Goal: Task Accomplishment & Management: Use online tool/utility

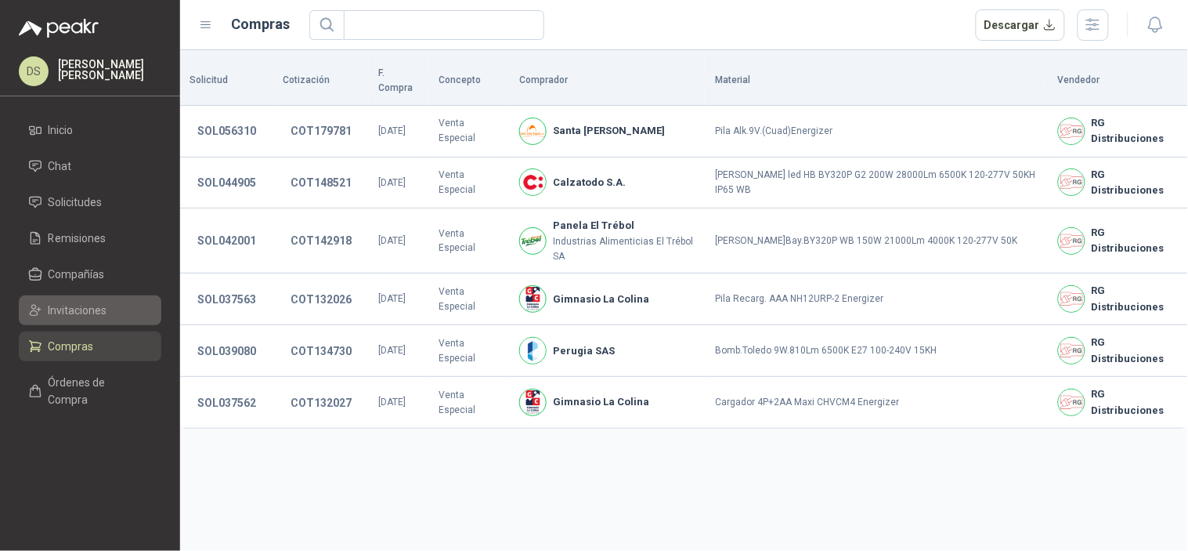
click at [67, 301] on span "Invitaciones" at bounding box center [78, 309] width 59 height 17
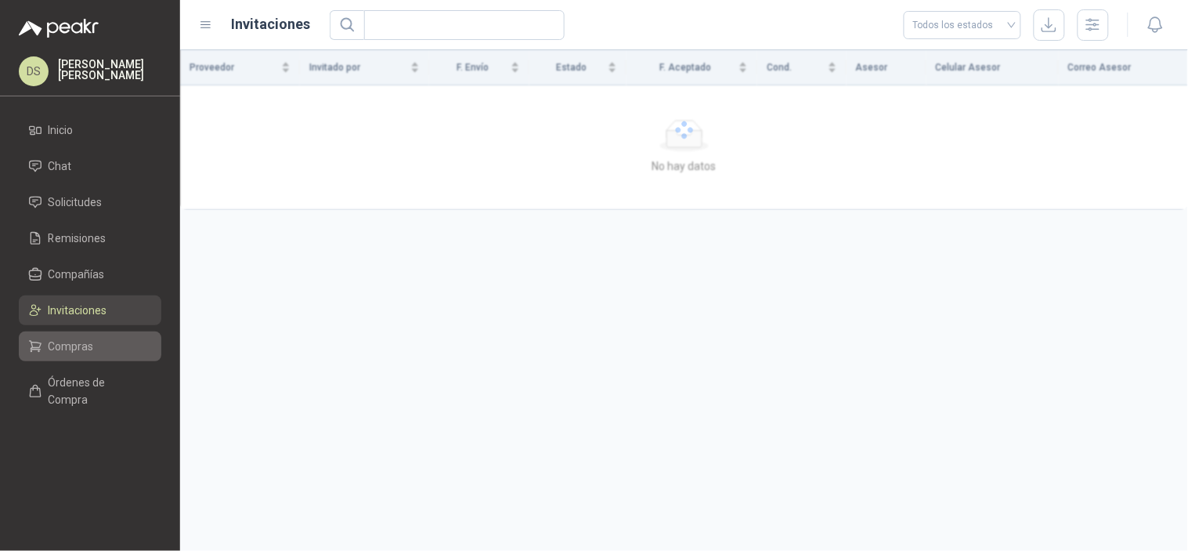
click at [80, 354] on span "Compras" at bounding box center [71, 346] width 45 height 17
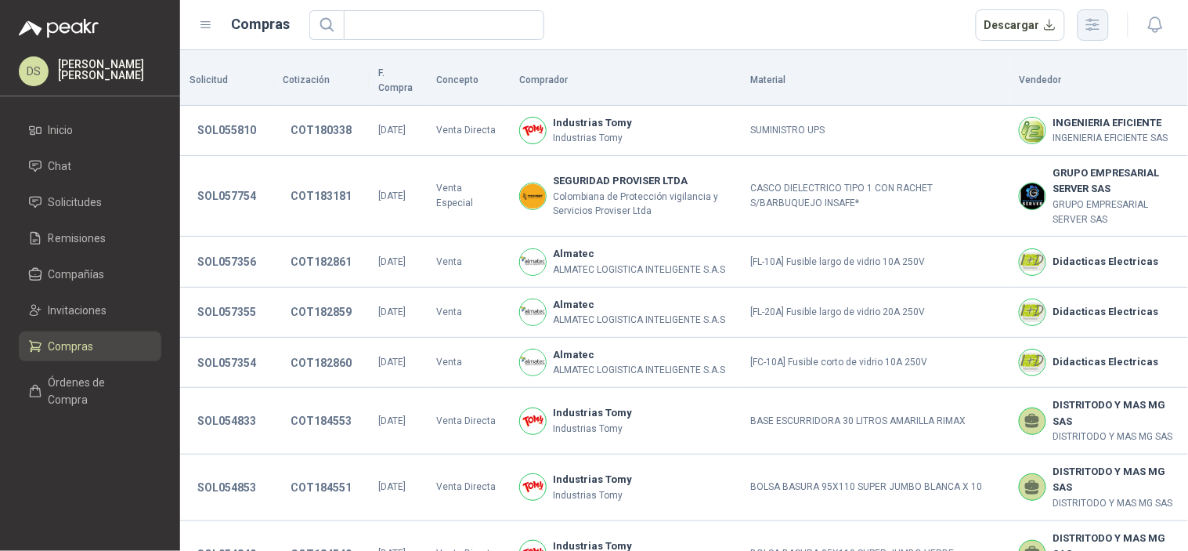
click at [1099, 28] on icon "button" at bounding box center [1093, 25] width 13 height 12
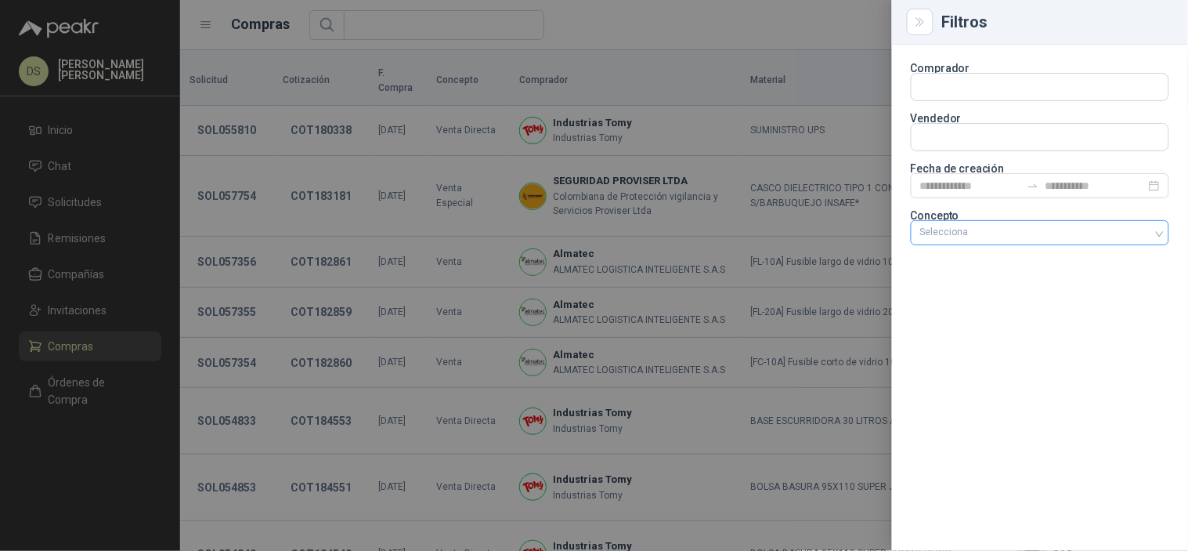
click at [1133, 225] on div "Selecciona" at bounding box center [1040, 232] width 258 height 25
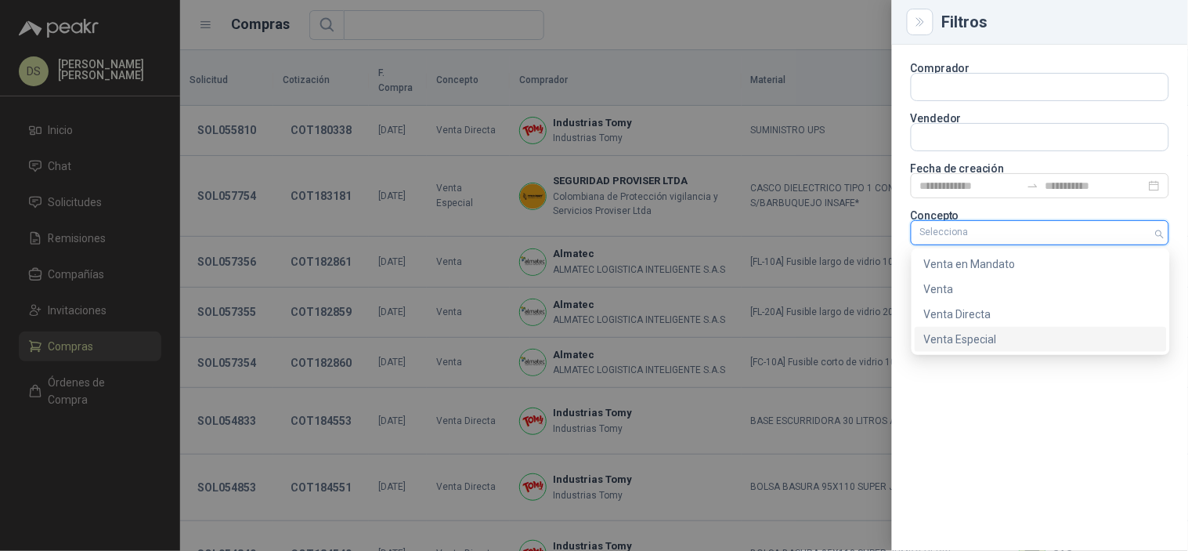
click at [1047, 350] on div "Venta Especial" at bounding box center [1041, 339] width 252 height 25
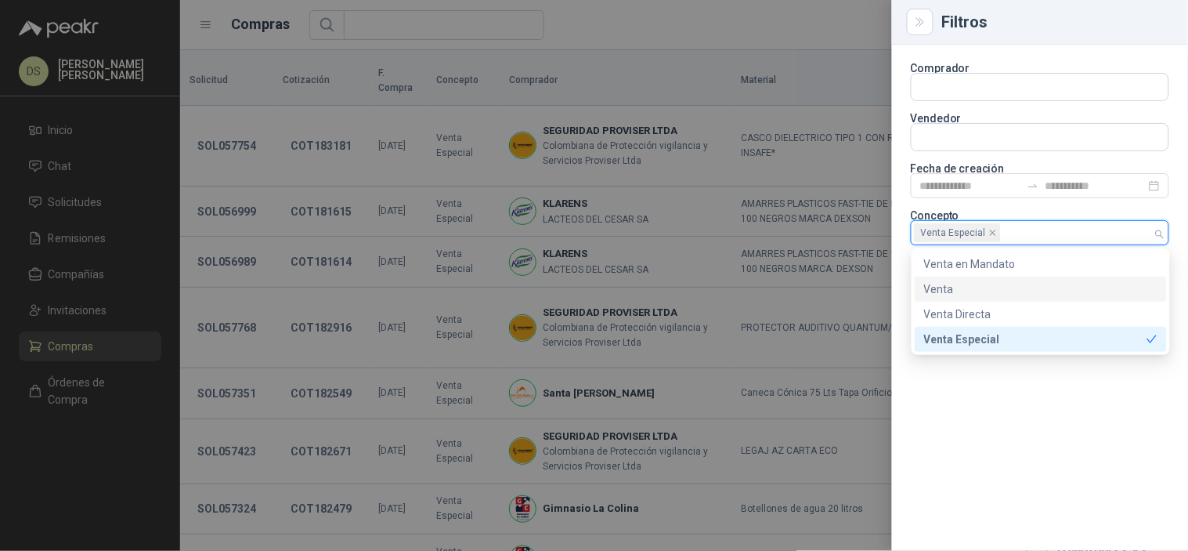
click at [762, 99] on div at bounding box center [594, 275] width 1188 height 551
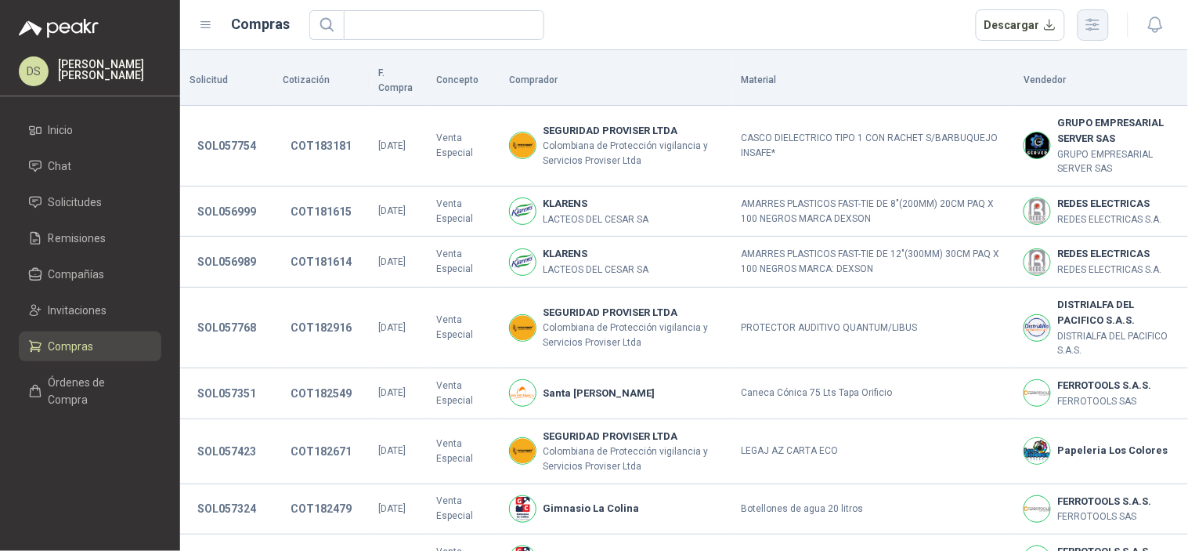
click at [1092, 31] on icon "button" at bounding box center [1093, 25] width 18 height 18
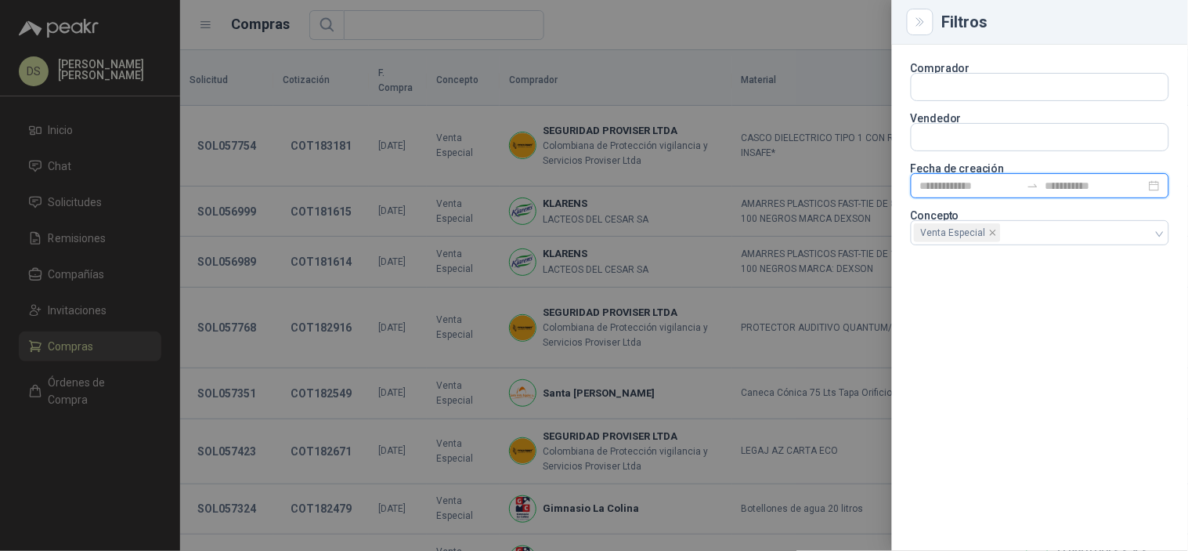
click at [1051, 177] on input at bounding box center [1095, 185] width 100 height 17
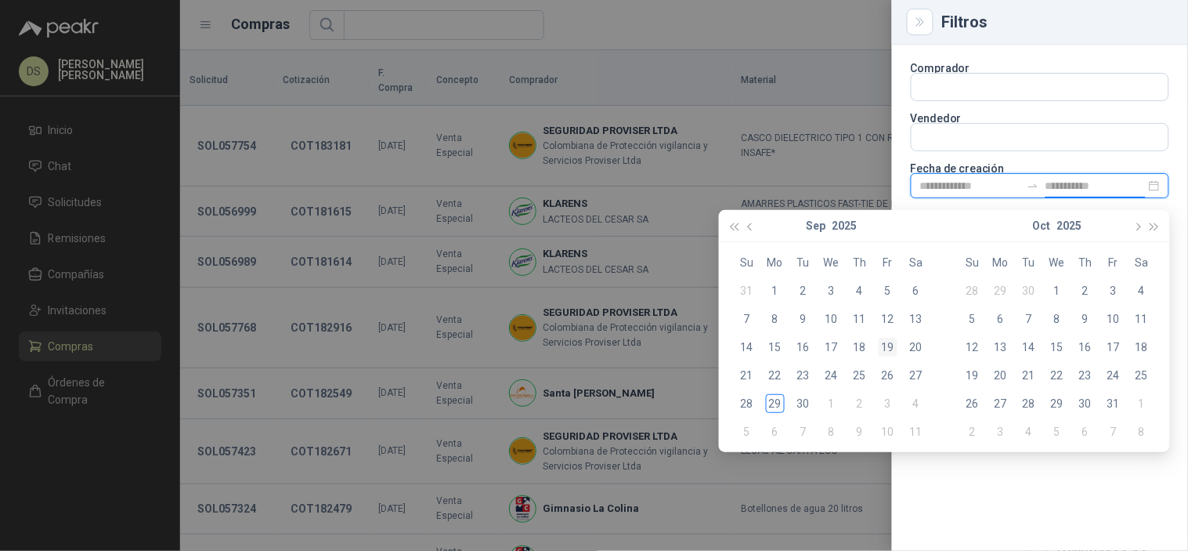
type input "**********"
click at [880, 377] on div "26" at bounding box center [888, 375] width 19 height 19
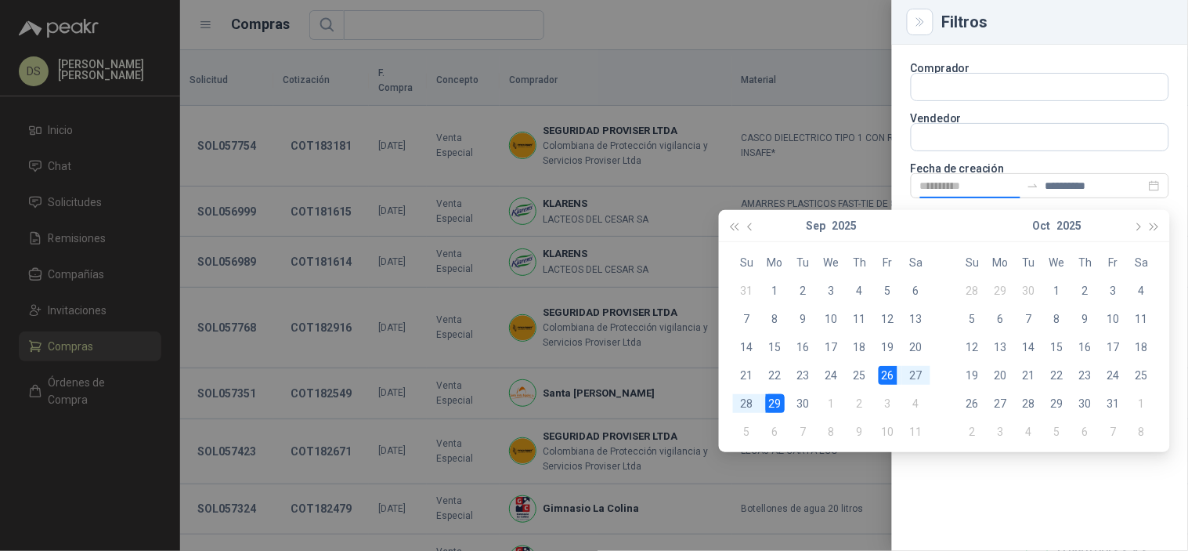
click at [770, 404] on div "29" at bounding box center [775, 403] width 19 height 19
type input "**********"
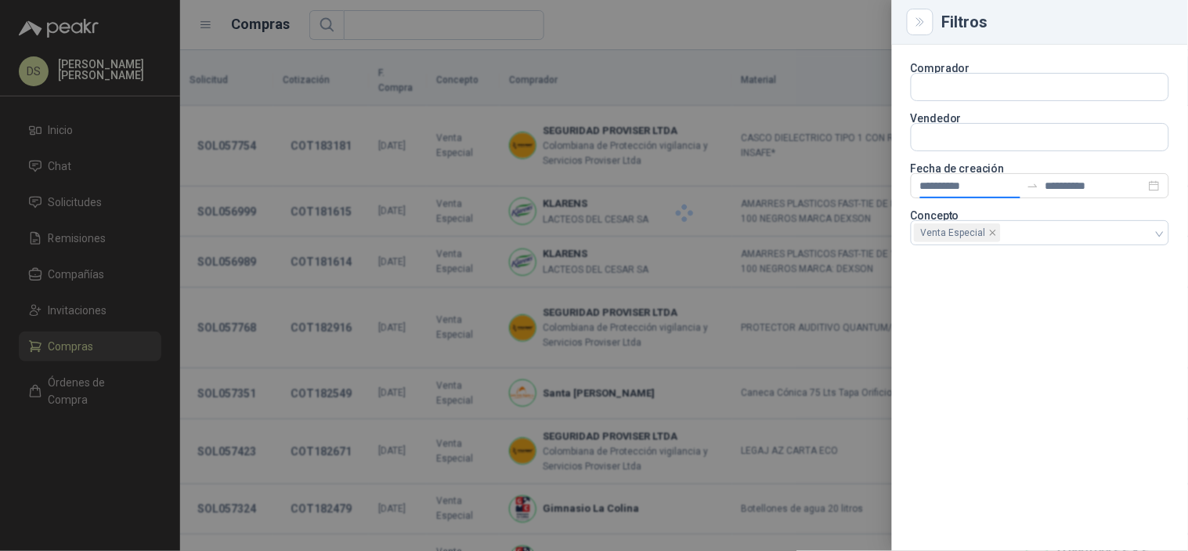
type input "**********"
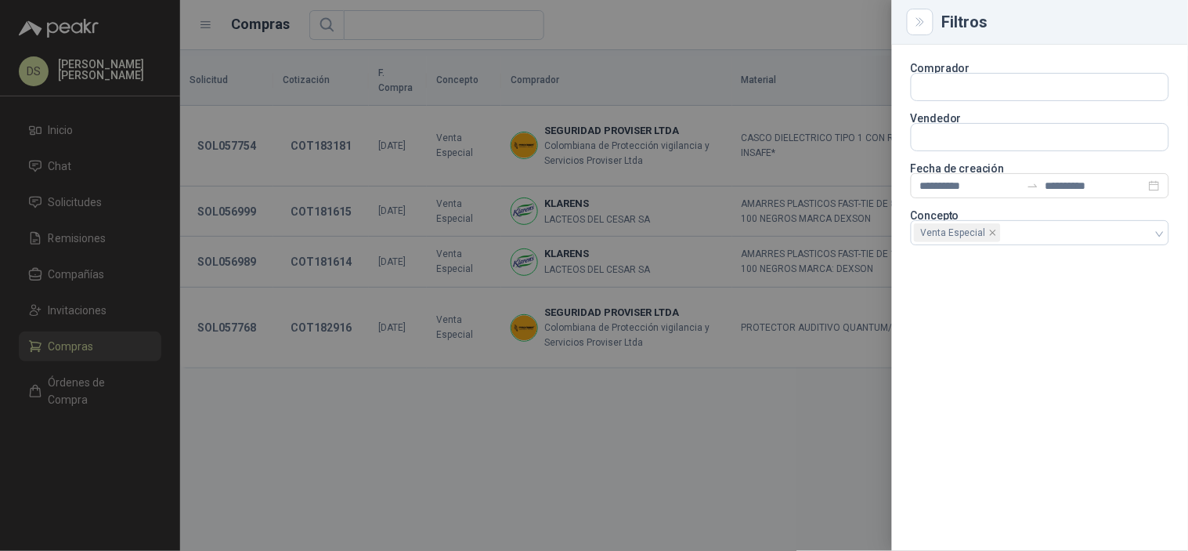
click at [770, 35] on div at bounding box center [594, 275] width 1188 height 551
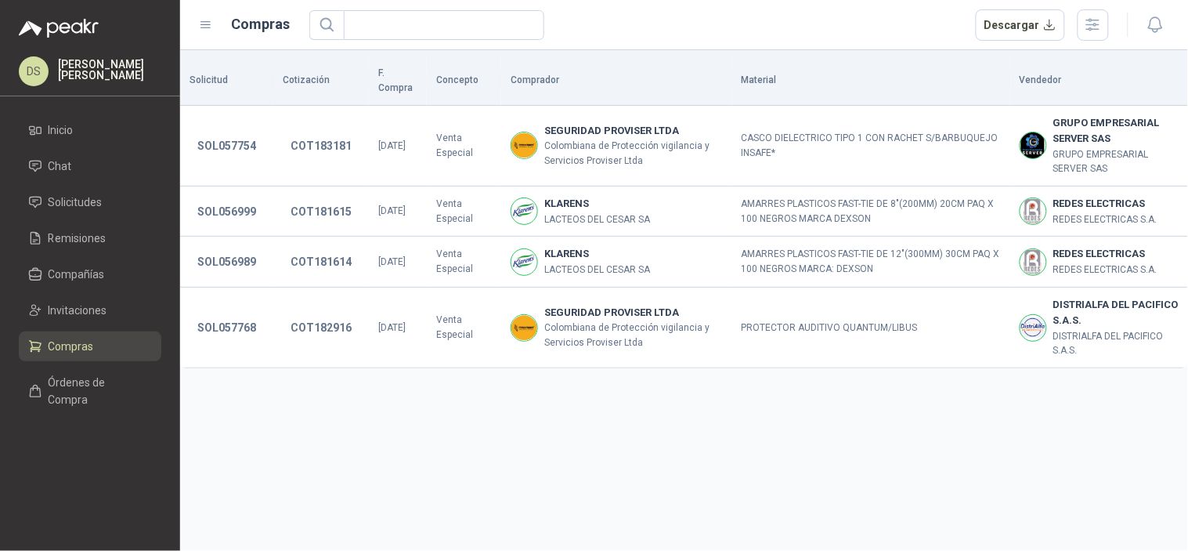
click at [1022, 4] on header "Compras Descargar" at bounding box center [684, 25] width 1008 height 50
click at [1007, 27] on button "Descargar" at bounding box center [1021, 24] width 90 height 31
click at [1092, 29] on icon "button" at bounding box center [1093, 25] width 18 height 18
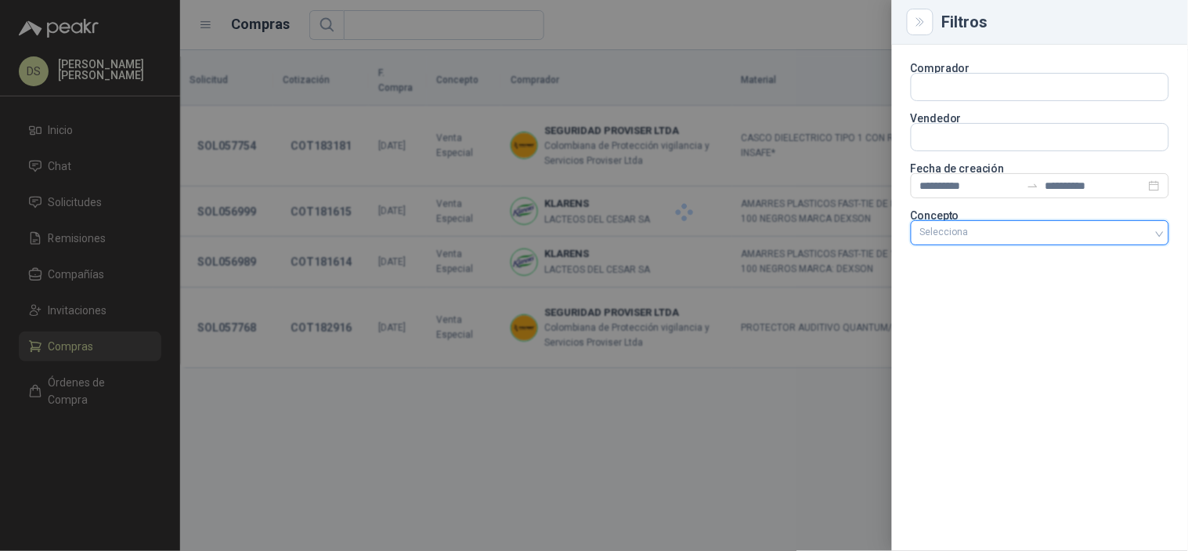
click at [1157, 233] on div "Selecciona" at bounding box center [1040, 232] width 258 height 25
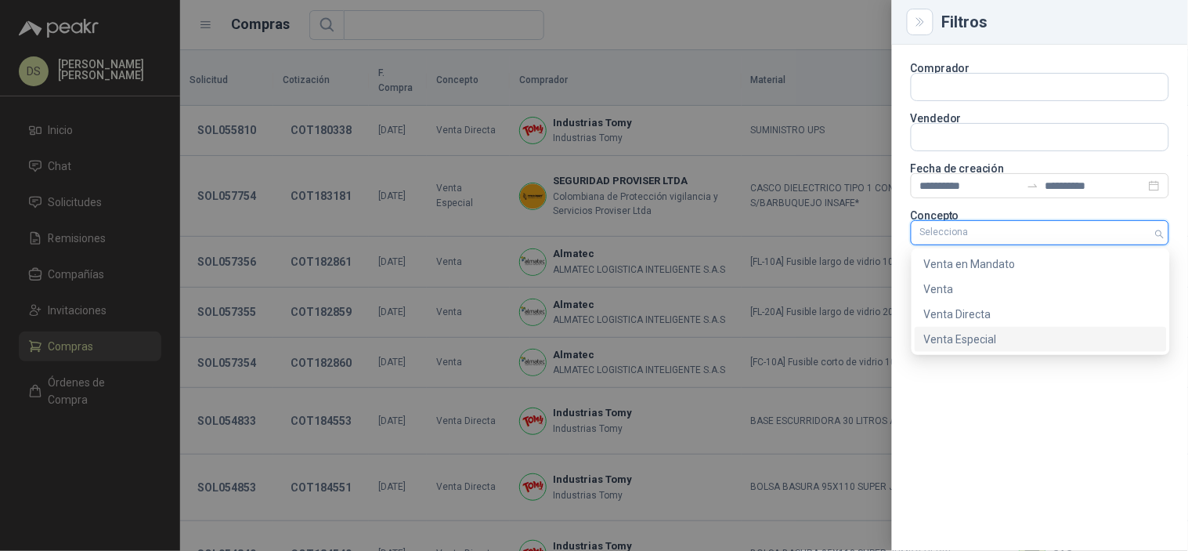
click at [1036, 334] on div "Venta Especial" at bounding box center [1040, 338] width 233 height 17
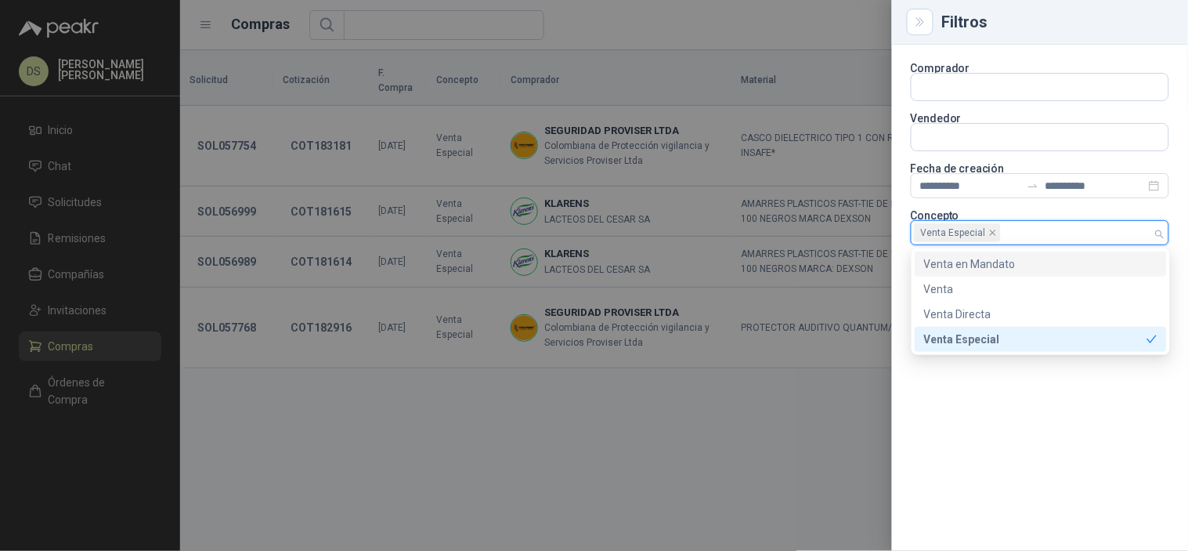
click at [1136, 253] on div "Venta en Mandato" at bounding box center [1041, 263] width 252 height 25
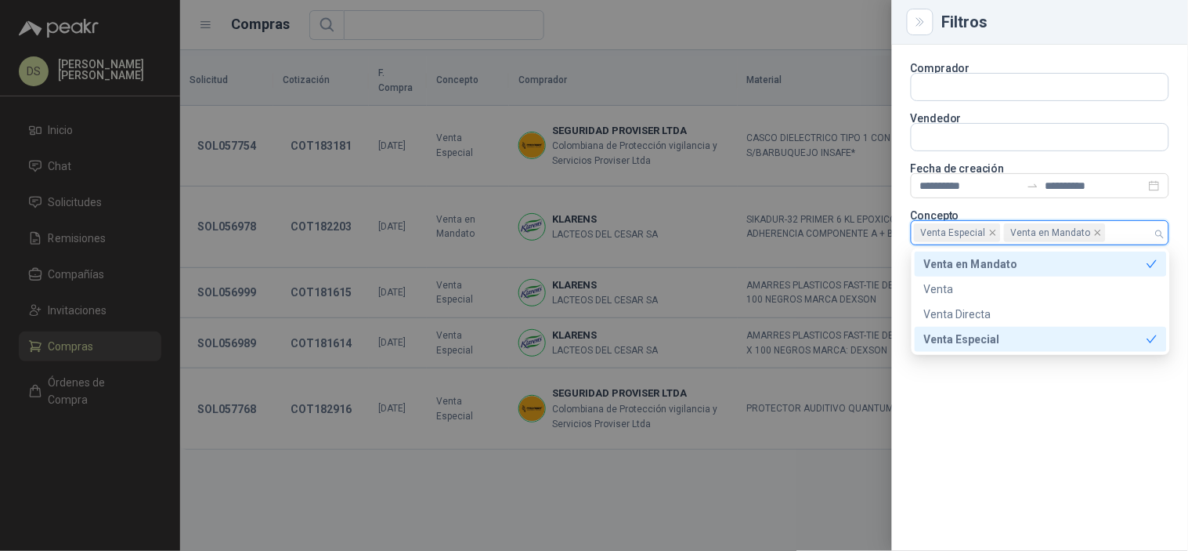
click at [1130, 332] on div "Venta Especial" at bounding box center [1035, 338] width 222 height 17
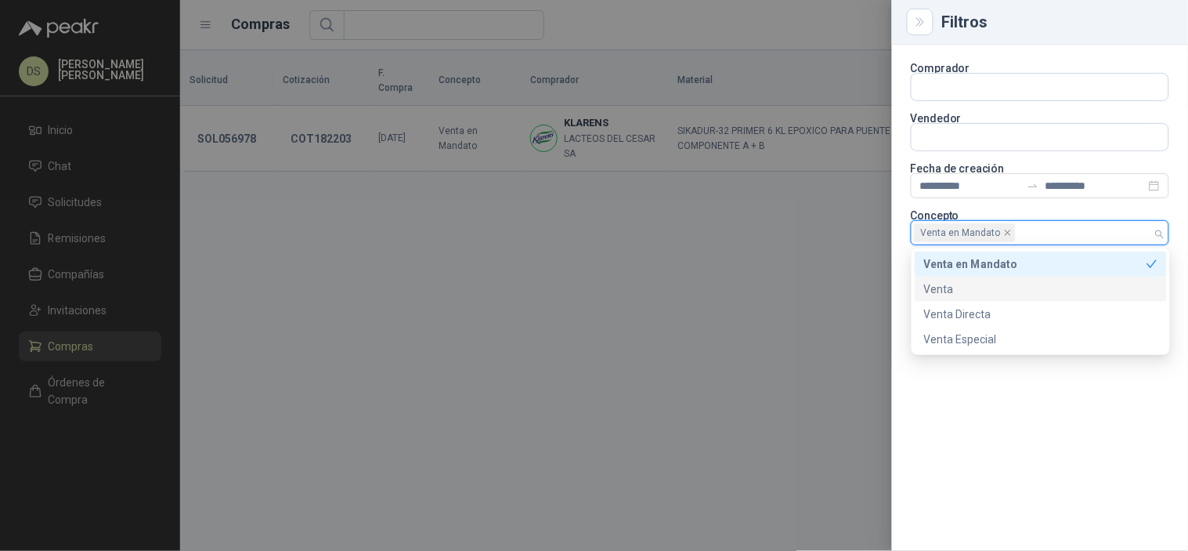
click at [841, 274] on div at bounding box center [594, 275] width 1188 height 551
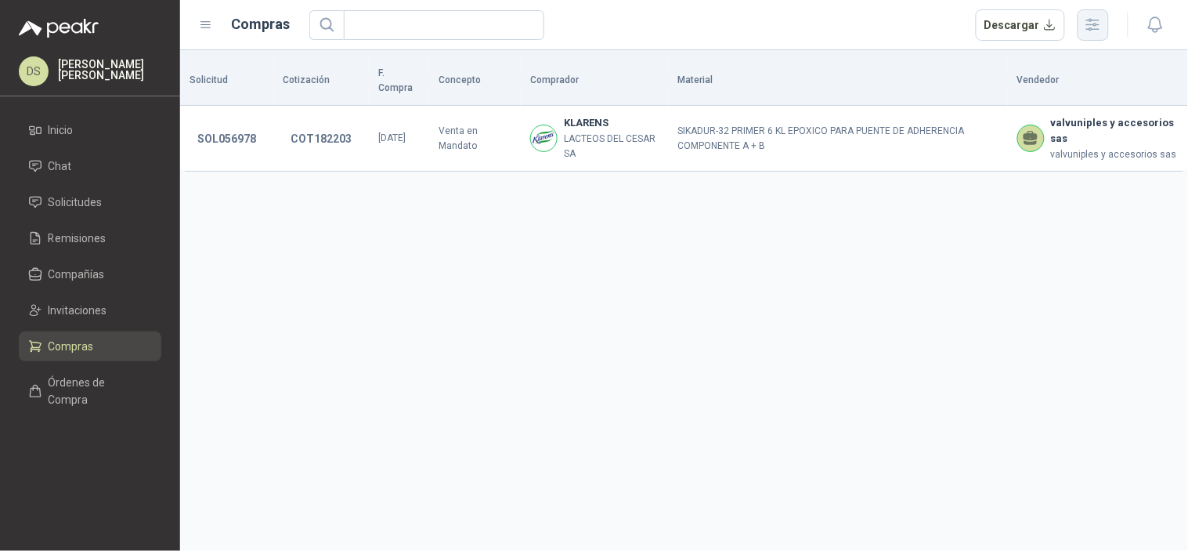
click at [1098, 27] on icon "button" at bounding box center [1093, 25] width 18 height 18
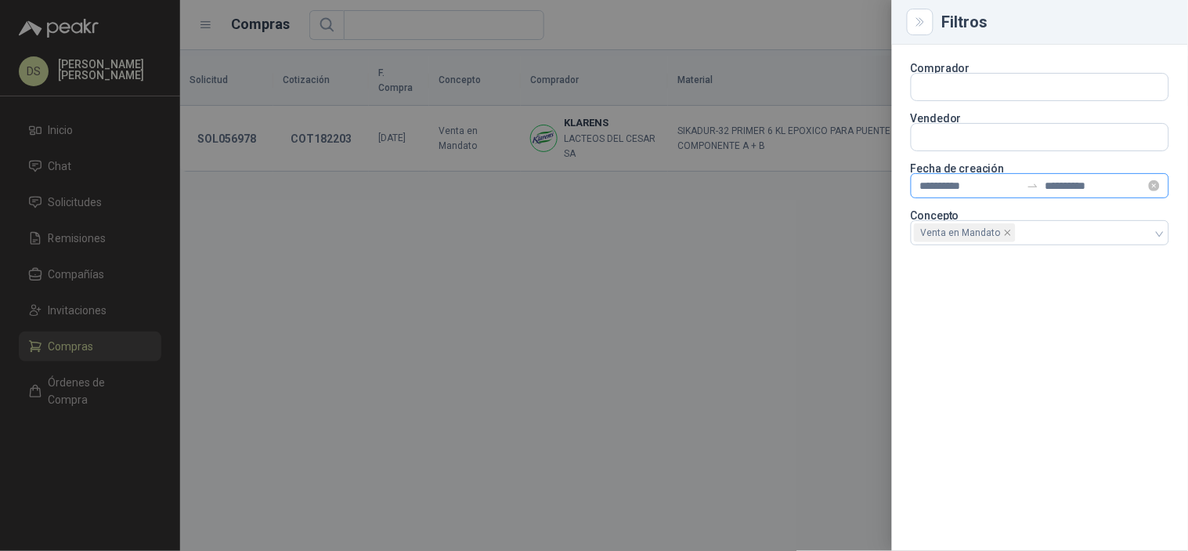
click at [1040, 179] on div at bounding box center [1032, 185] width 25 height 13
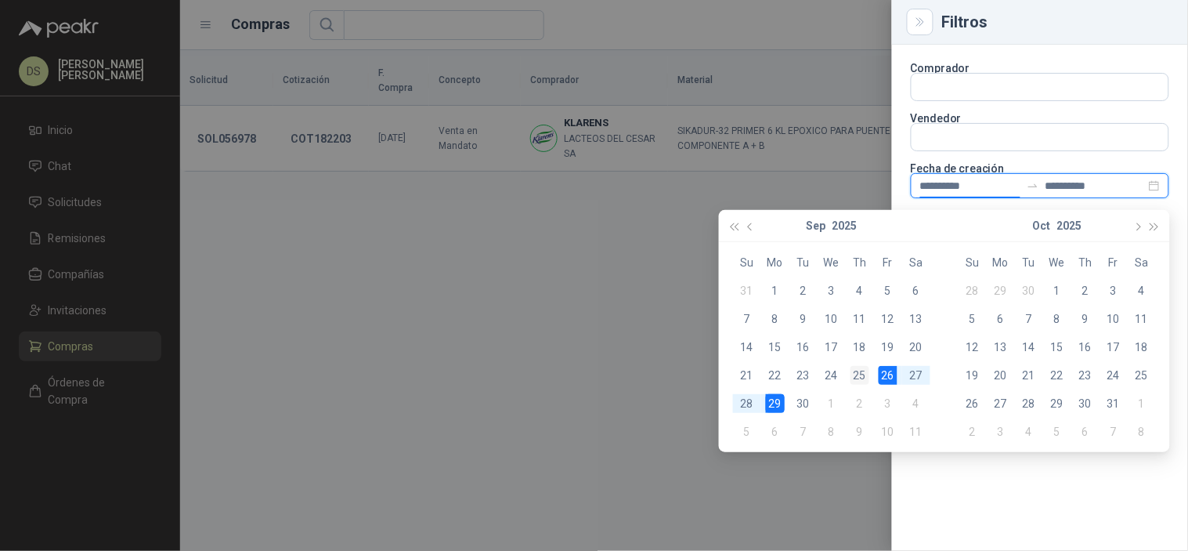
type input "**********"
click at [858, 384] on div "25" at bounding box center [859, 375] width 19 height 19
click at [778, 405] on div "29" at bounding box center [775, 403] width 19 height 19
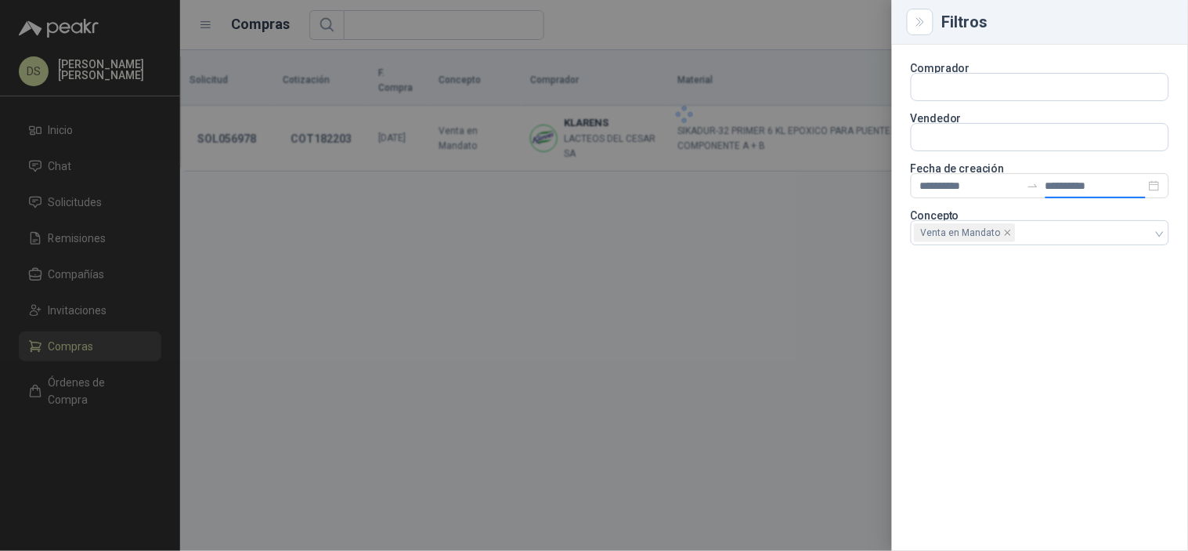
type input "**********"
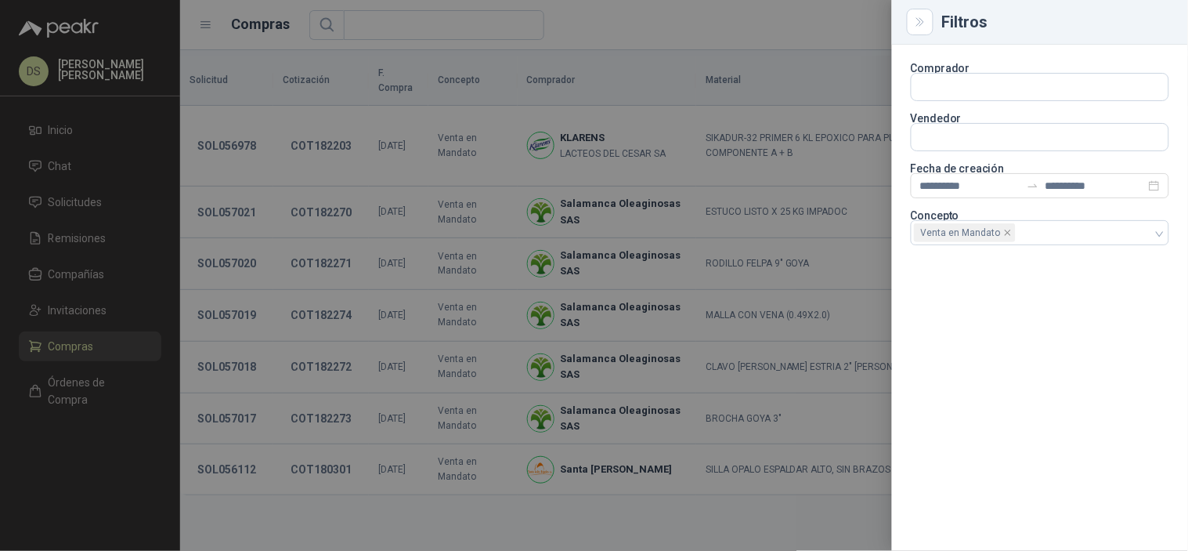
click at [735, 511] on div at bounding box center [594, 275] width 1188 height 551
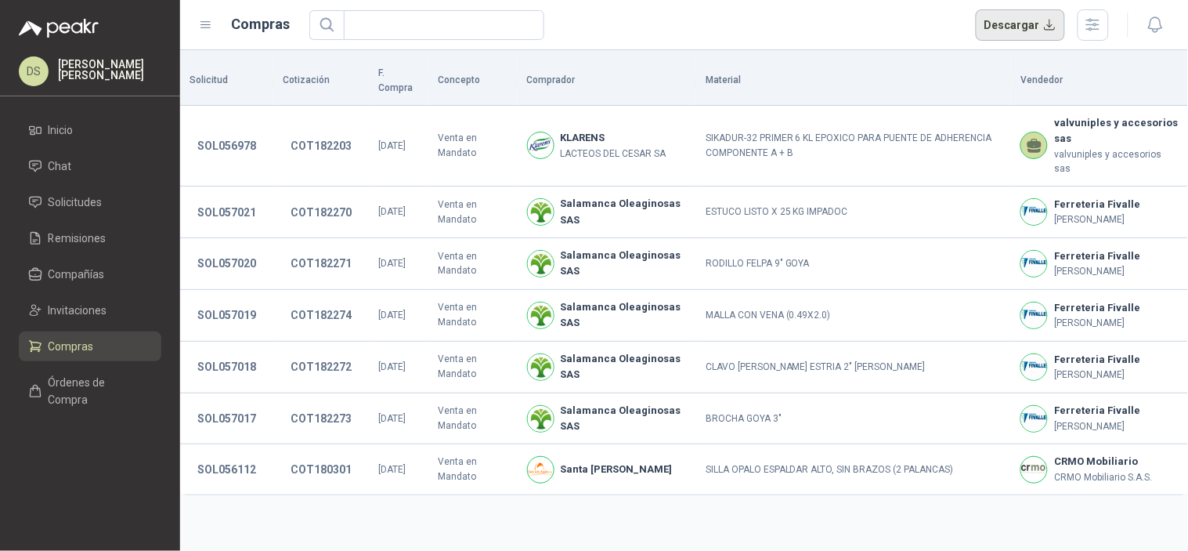
click at [1020, 36] on button "Descargar" at bounding box center [1021, 24] width 90 height 31
